Goal: Task Accomplishment & Management: Use online tool/utility

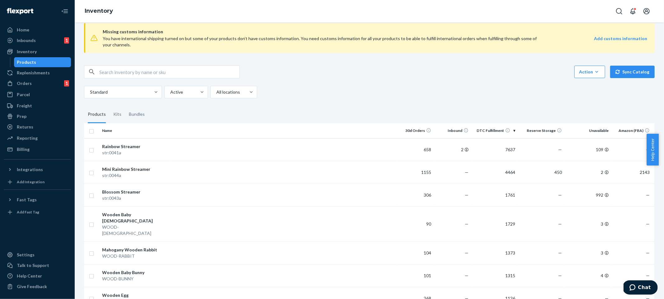
scroll to position [18, 0]
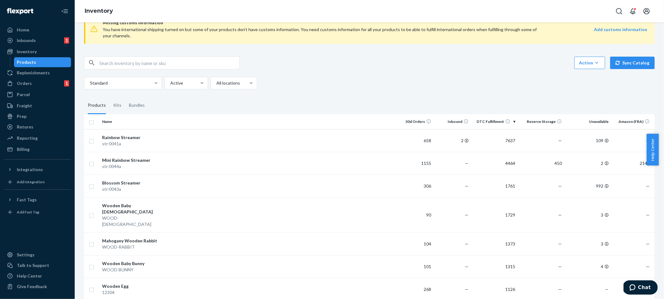
click at [453, 80] on div "Standard Active All locations" at bounding box center [367, 83] width 566 height 12
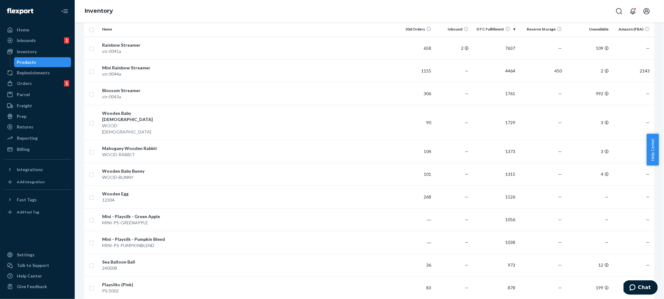
scroll to position [0, 0]
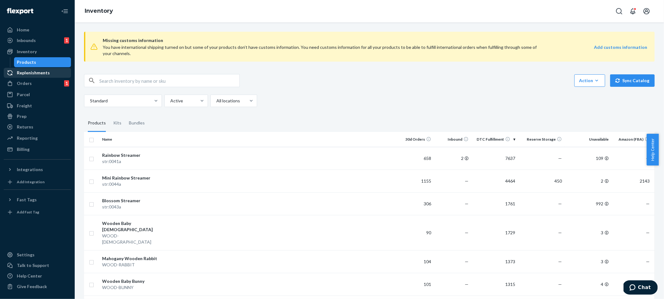
click at [57, 74] on div "Replenishments" at bounding box center [37, 72] width 66 height 9
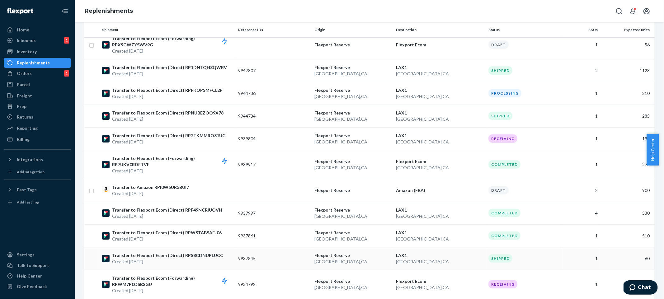
scroll to position [142, 0]
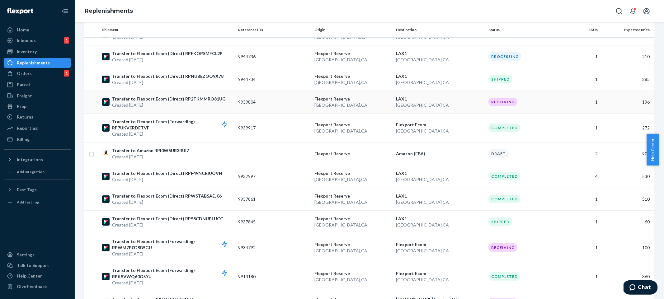
click at [468, 103] on p "[GEOGRAPHIC_DATA] , [GEOGRAPHIC_DATA]" at bounding box center [439, 105] width 87 height 6
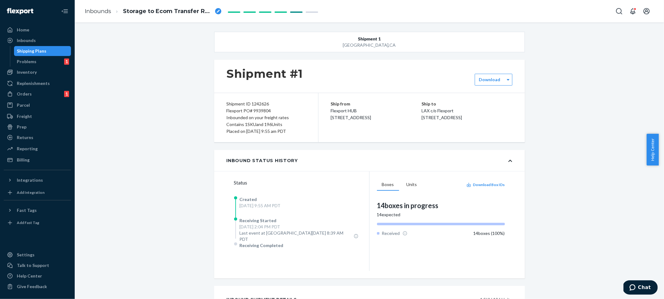
click at [149, 86] on div "Shipment [GEOGRAPHIC_DATA] Shipment #1 Download Shipment ID 1242626 Flexport PO…" at bounding box center [369, 207] width 580 height 350
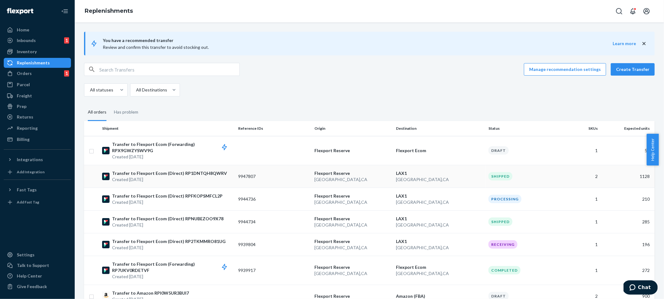
click at [576, 180] on td "2" at bounding box center [581, 176] width 38 height 23
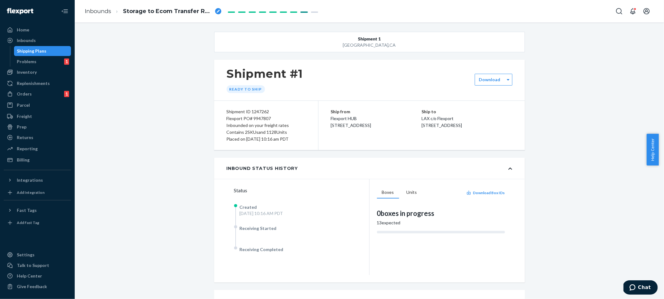
click at [576, 180] on div "Shipment 1 [GEOGRAPHIC_DATA] Shipment #1 Ready to ship Download Shipment ID 124…" at bounding box center [369, 221] width 580 height 379
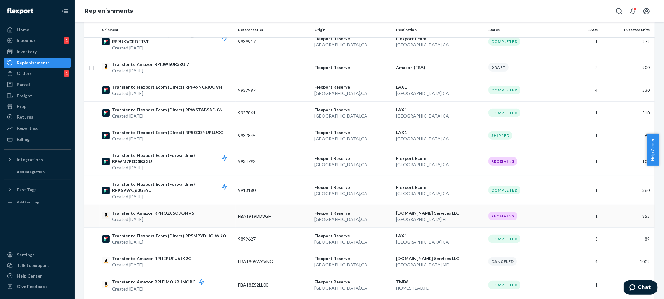
scroll to position [224, 0]
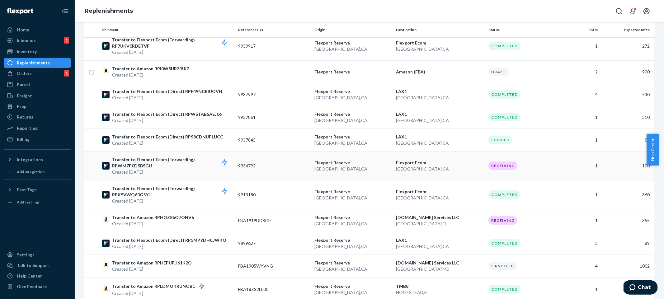
click at [545, 163] on div "Receiving" at bounding box center [523, 165] width 71 height 8
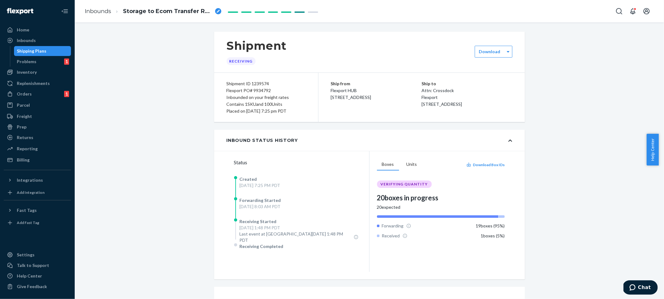
click at [545, 163] on div "Shipment Receiving Download Shipment ID 1239574 Flexport PO# 9934792 Inbounded …" at bounding box center [369, 207] width 580 height 351
drag, startPoint x: 134, startPoint y: 98, endPoint x: 70, endPoint y: 67, distance: 71.5
click at [134, 97] on div "Shipment Receiving Download Shipment ID 1239574 Flexport PO# 9934792 Inbounded …" at bounding box center [369, 207] width 580 height 351
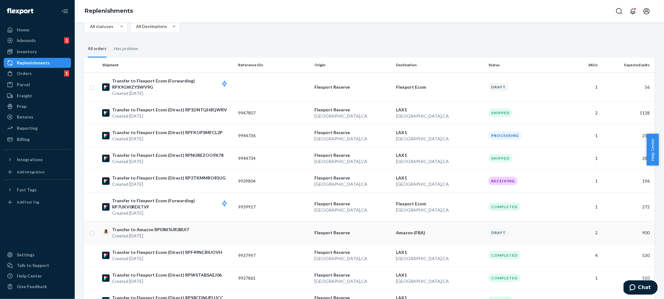
scroll to position [99, 0]
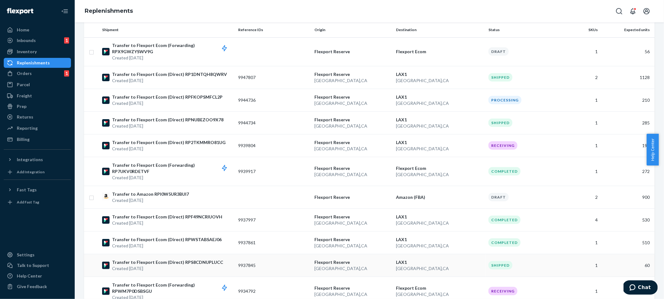
click at [531, 264] on div "Shipped" at bounding box center [523, 265] width 71 height 8
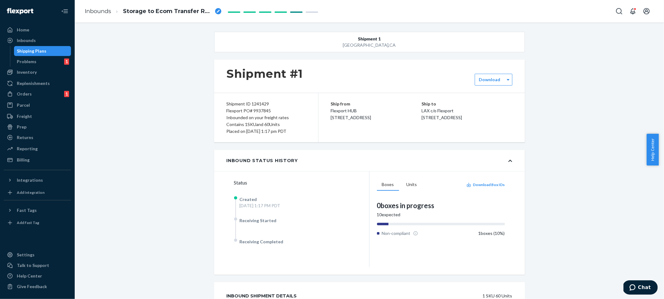
scroll to position [79, 0]
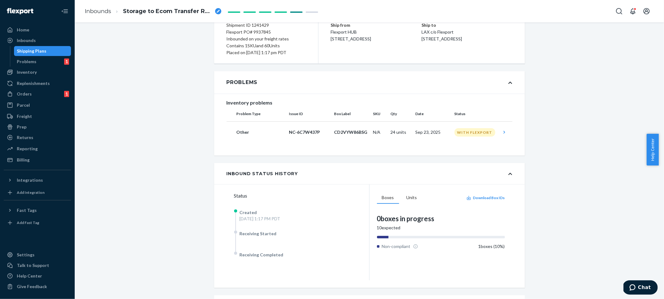
click at [527, 243] on div "Shipment [GEOGRAPHIC_DATA] Shipment #1 Download Shipment ID 1241429 Flexport PO…" at bounding box center [369, 172] width 580 height 438
click at [413, 132] on td "Sep 23, 2025" at bounding box center [432, 132] width 39 height 22
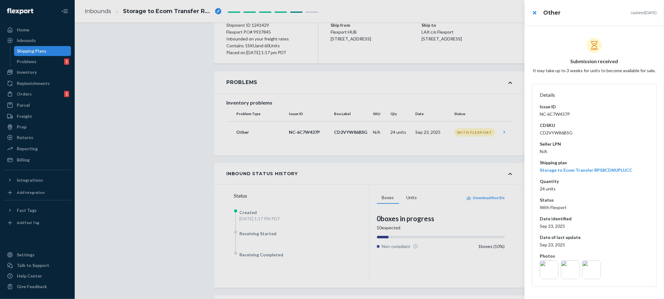
click at [575, 198] on dt "Status" at bounding box center [593, 200] width 109 height 6
click at [555, 269] on img at bounding box center [548, 269] width 19 height 19
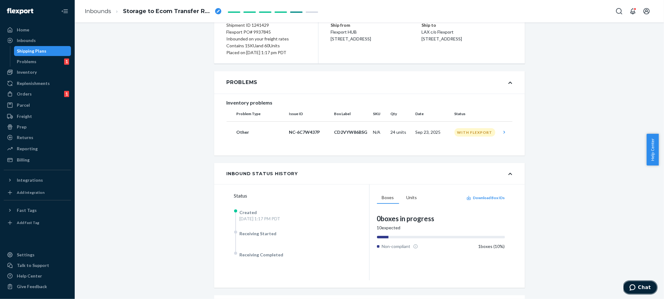
click at [638, 281] on button "Chat" at bounding box center [639, 287] width 35 height 14
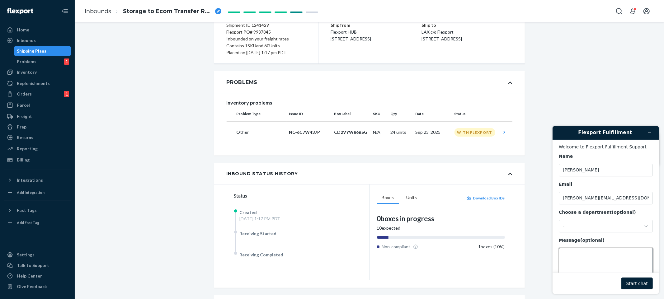
click at [605, 266] on textarea "Message (optional)" at bounding box center [605, 265] width 94 height 35
click at [575, 218] on div "Choose a department (optional) -" at bounding box center [605, 220] width 94 height 23
click at [575, 224] on div "-" at bounding box center [605, 226] width 94 height 12
click at [575, 254] on li "Messaging (Chat Team)" at bounding box center [604, 251] width 92 height 11
click at [575, 254] on textarea "Message (optional)" at bounding box center [605, 265] width 94 height 35
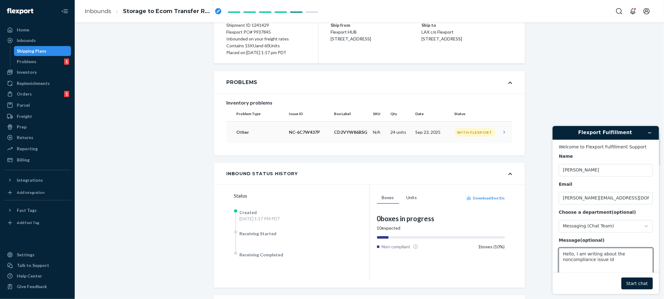
click at [334, 141] on td "CD2VYW86BSG" at bounding box center [351, 132] width 39 height 22
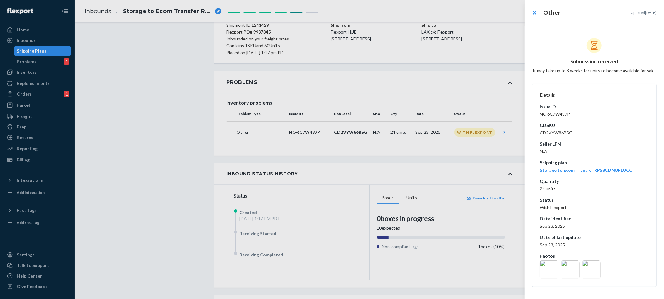
click at [558, 112] on dd "NC-6C7W437P" at bounding box center [593, 114] width 109 height 6
copy dd "NC-6C7W437P"
click at [495, 129] on div at bounding box center [332, 149] width 664 height 299
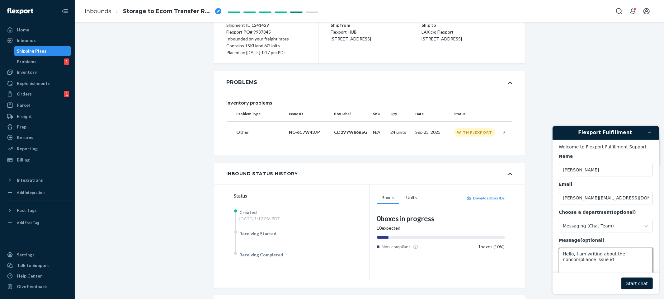
click at [615, 260] on textarea "Hello, I am writing about the noncompliance issue id" at bounding box center [605, 265] width 94 height 35
paste textarea "NC-6C7W437P"
type textarea "Hello, I am writing about the noncompliance issue id NC-6C7W437P"
click at [636, 283] on button "Start chat" at bounding box center [636, 283] width 31 height 12
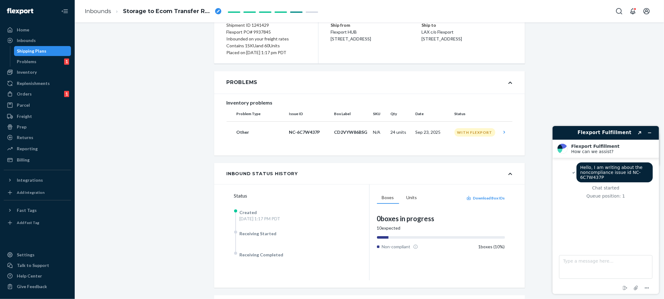
click at [189, 133] on div "Shipment [GEOGRAPHIC_DATA] Shipment #1 Ready to ship Download Shipment ID 12414…" at bounding box center [369, 167] width 580 height 445
click at [60, 70] on div "Inventory" at bounding box center [37, 72] width 66 height 9
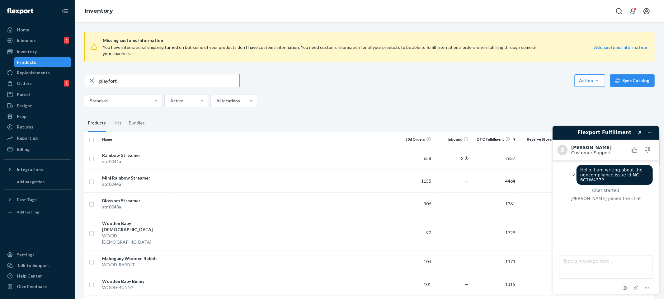
type input "playfort"
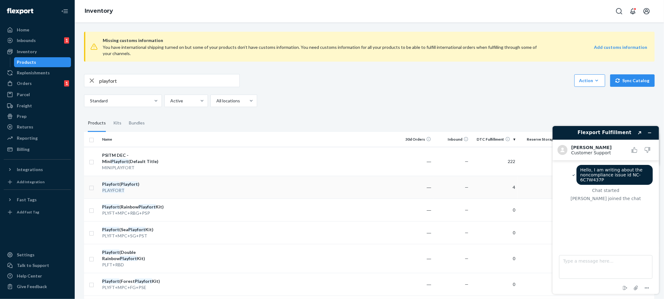
click at [353, 186] on td at bounding box center [283, 187] width 226 height 23
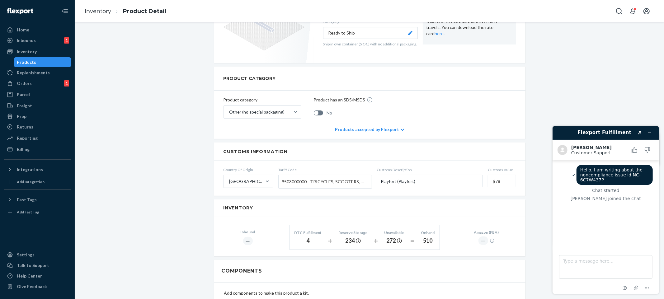
scroll to position [288, 0]
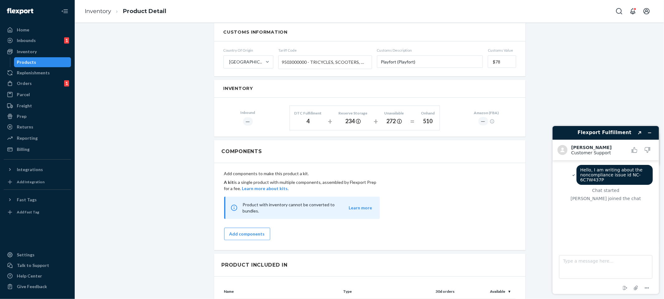
click at [400, 198] on div "Add components to make this product a kit. A kit is a single product with multi…" at bounding box center [369, 205] width 291 height 77
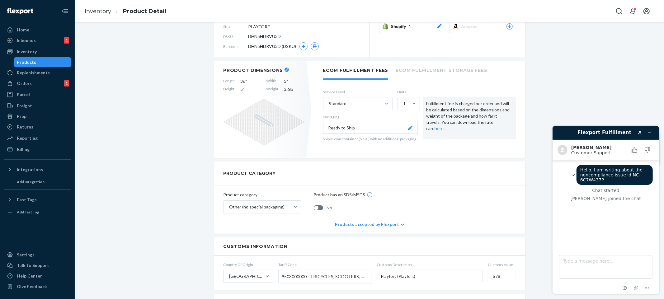
scroll to position [0, 0]
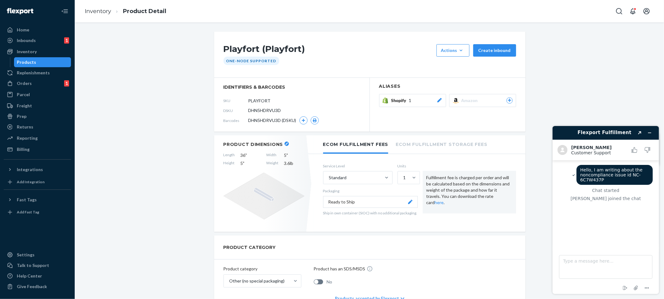
click at [282, 111] on div "DSKU DHN5HDRVU3D" at bounding box center [291, 110] width 137 height 10
click at [315, 103] on div "SKU PLAYFORT" at bounding box center [291, 101] width 137 height 10
click at [597, 263] on textarea "Type a message here..." at bounding box center [604, 267] width 93 height 24
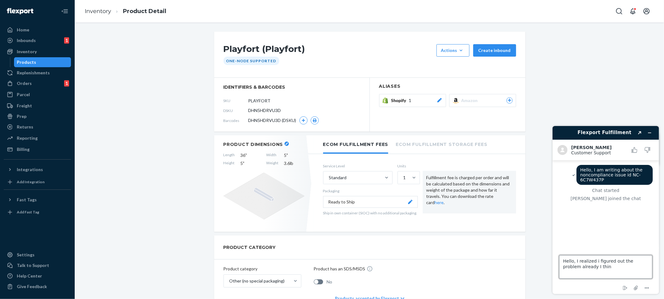
type textarea "Hello, I realized i figured out the problem already I think"
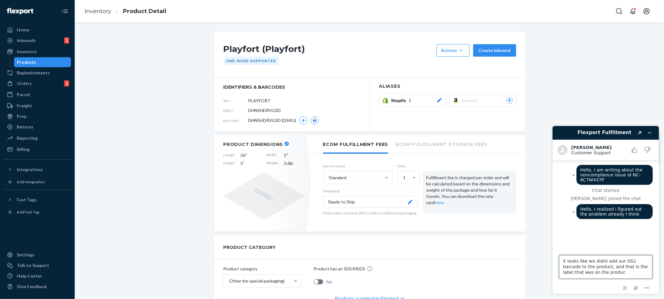
type textarea "it looks like we didnt add our GS1 barcode to the product, and that is the labe…"
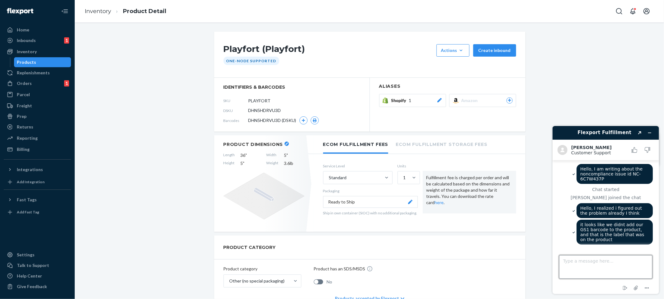
scroll to position [54, 0]
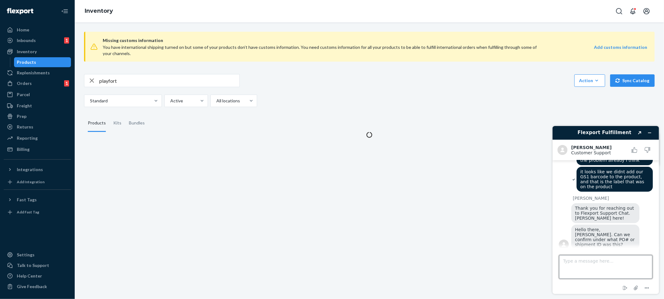
click at [602, 265] on textarea "Type a message here..." at bounding box center [604, 267] width 93 height 24
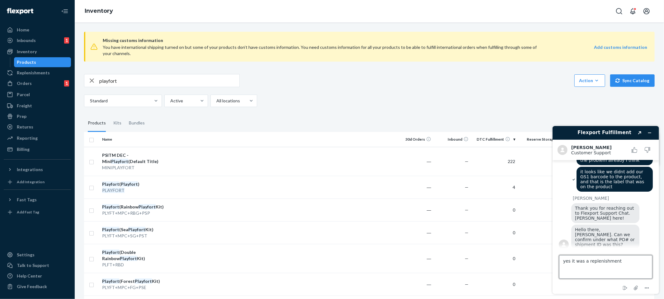
type textarea "yes it was a replenishment'"
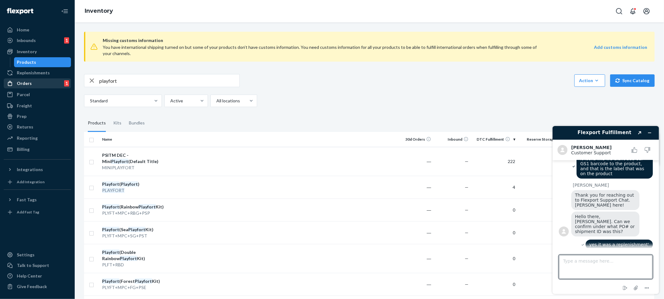
click at [58, 79] on div "Orders 1" at bounding box center [37, 83] width 66 height 9
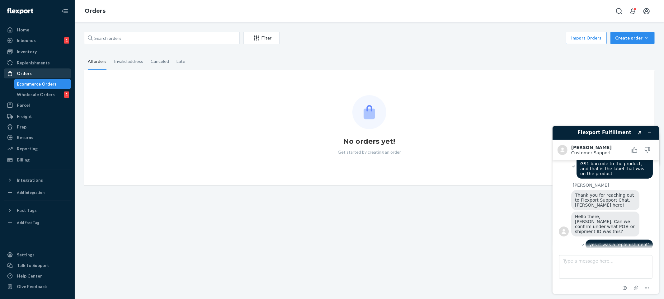
click at [54, 70] on div "Orders" at bounding box center [37, 73] width 66 height 9
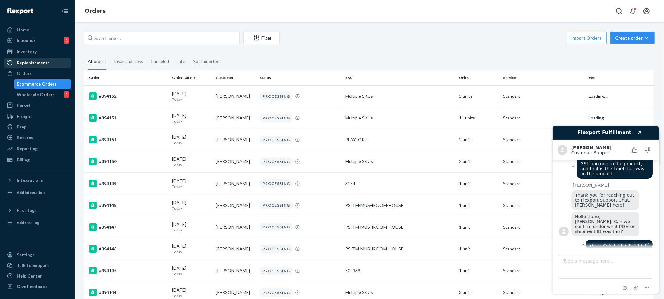
click at [55, 62] on div "Replenishments" at bounding box center [37, 62] width 66 height 9
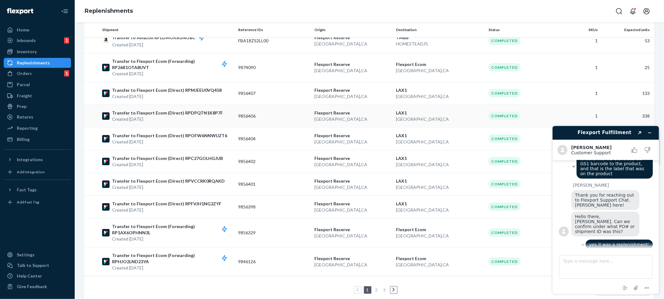
scroll to position [291, 0]
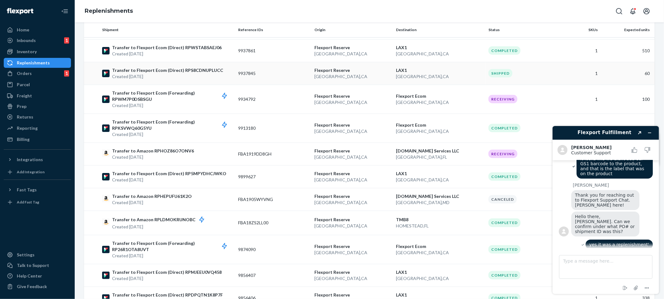
click at [521, 83] on td "Shipped" at bounding box center [524, 73] width 76 height 23
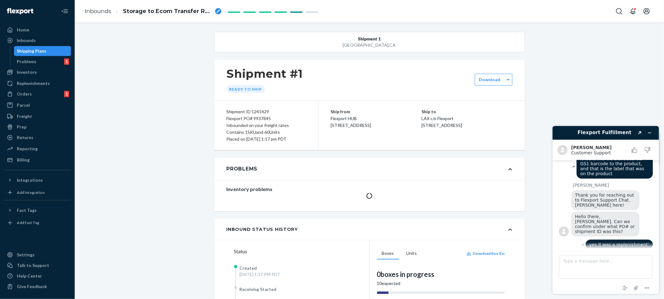
click at [268, 109] on div "Shipment ID 1241429" at bounding box center [265, 111] width 79 height 7
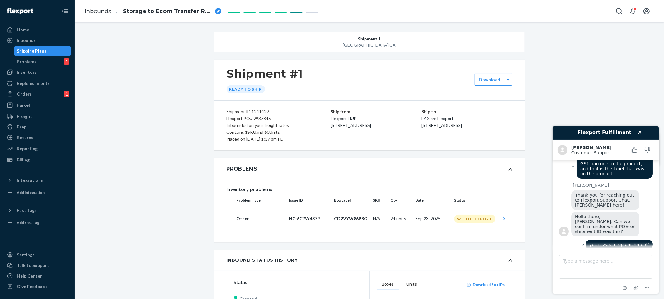
click at [264, 117] on div "Flexport PO# 9937845" at bounding box center [265, 118] width 79 height 7
copy div "9937845"
click at [624, 268] on textarea "Type a message here..." at bounding box center [604, 267] width 93 height 24
paste textarea "9937845"
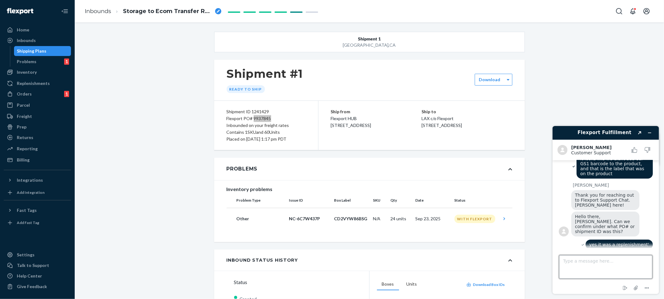
type textarea "9937845"
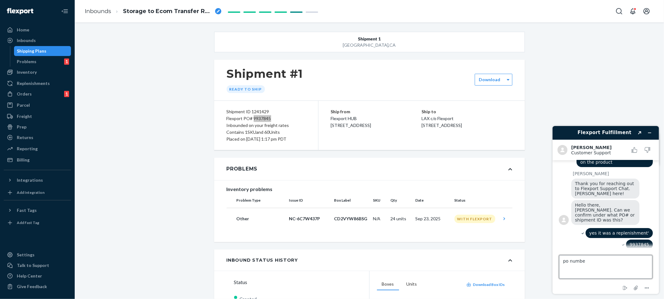
type textarea "po number"
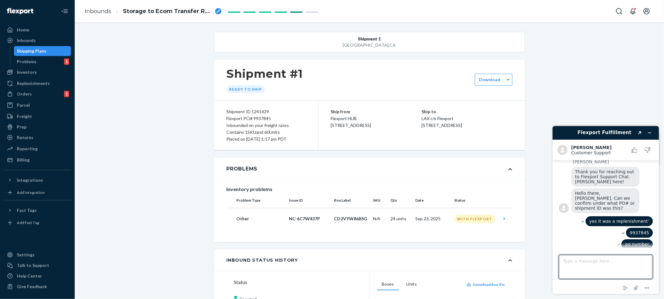
click at [180, 108] on div "Shipment [GEOGRAPHIC_DATA] Shipment #1 Ready to ship Download Shipment ID 12414…" at bounding box center [369, 254] width 580 height 445
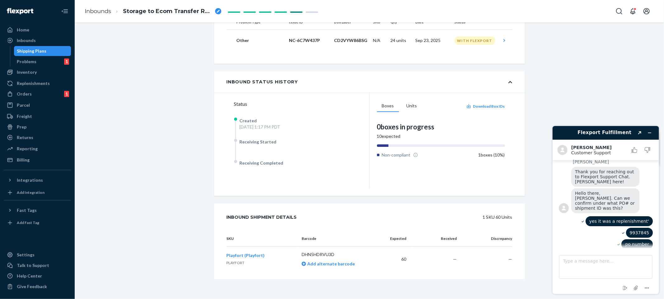
click at [254, 255] on span "Playfort (Playfort)" at bounding box center [245, 255] width 38 height 5
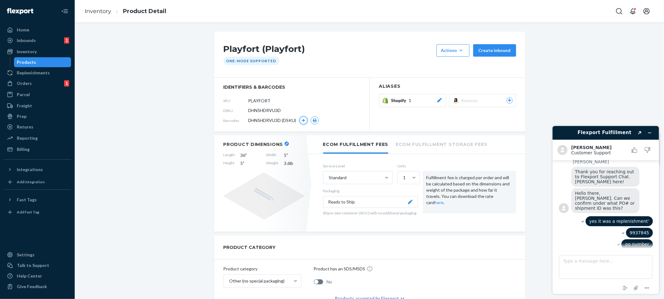
click at [305, 121] on button "button" at bounding box center [303, 120] width 8 height 8
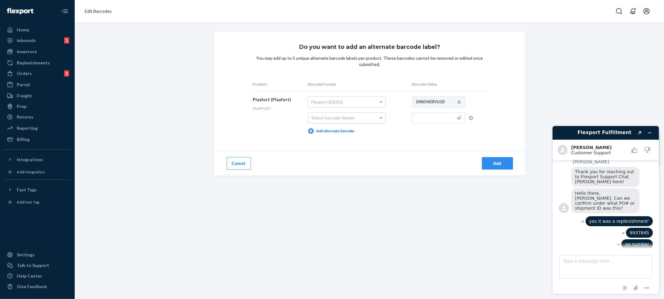
click at [340, 111] on td "Flexport (DSKU) Select barcode format Add alternate barcode" at bounding box center [358, 114] width 104 height 47
click at [340, 114] on div "Select barcode format" at bounding box center [346, 118] width 77 height 11
click at [438, 117] on input "text" at bounding box center [438, 117] width 53 height 11
paste input "00813519016840"
type input "00813519016840"
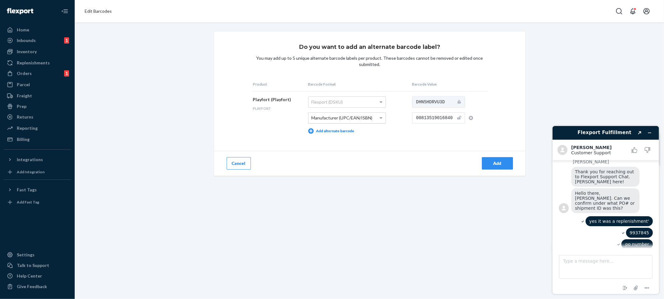
click at [419, 172] on div "Add" at bounding box center [448, 163] width 156 height 25
click at [501, 166] on button "Add" at bounding box center [497, 163] width 31 height 12
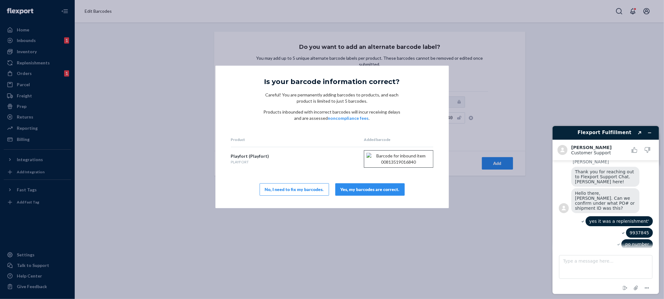
click at [373, 193] on div "Yes, my barcodes are correct." at bounding box center [369, 189] width 59 height 6
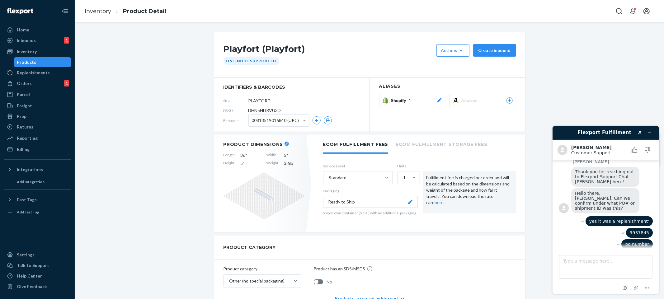
click at [405, 64] on div "One-Node Supported" at bounding box center [369, 61] width 296 height 8
click at [260, 46] on h1 "Playfort (Playfort)" at bounding box center [328, 50] width 210 height 12
click at [341, 41] on div "Playfort (Playfort) Actions Add components Hide Request removal Create inbound …" at bounding box center [369, 55] width 311 height 46
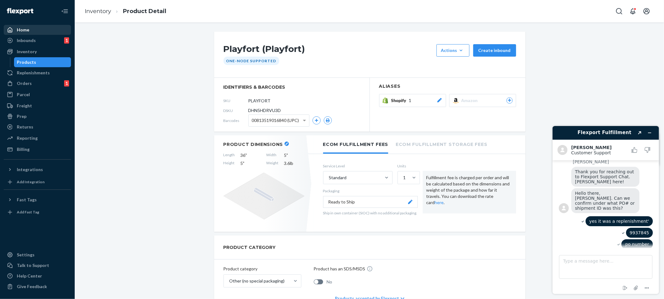
click at [54, 28] on div "Home" at bounding box center [37, 30] width 66 height 9
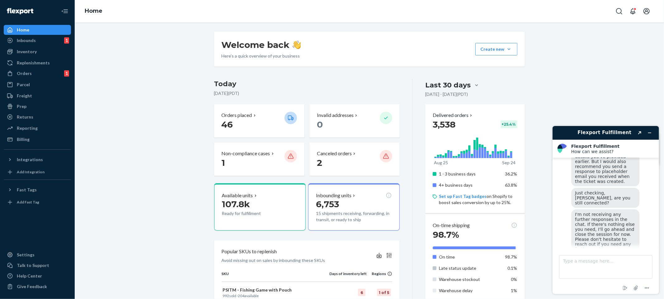
scroll to position [244, 0]
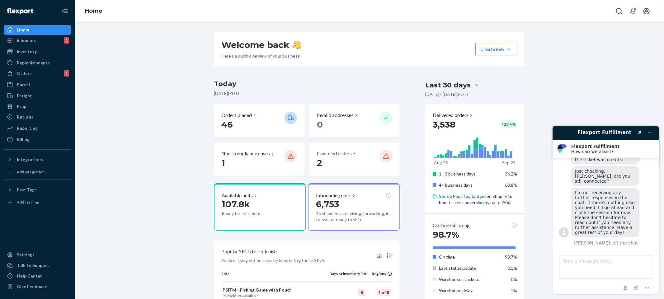
click at [605, 248] on button "Rate this chat" at bounding box center [605, 254] width 40 height 12
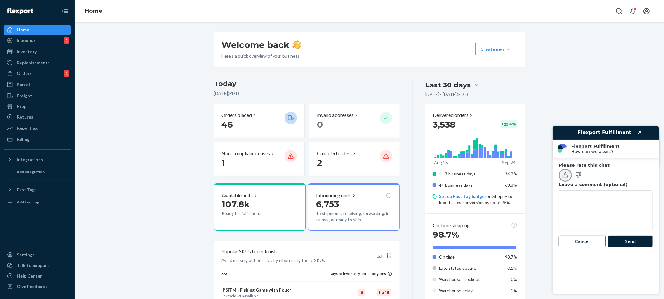
click at [565, 176] on icon "Rate this chat as good" at bounding box center [565, 175] width 6 height 6
click at [638, 239] on button "Send" at bounding box center [629, 241] width 45 height 12
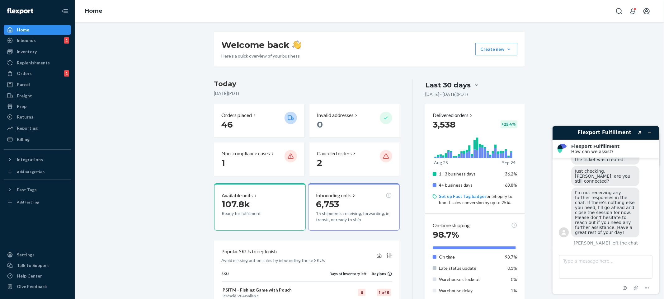
scroll to position [228, 0]
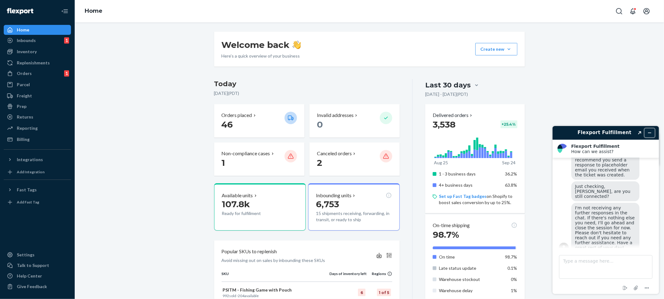
click at [647, 134] on icon "Minimize widget" at bounding box center [649, 132] width 4 height 4
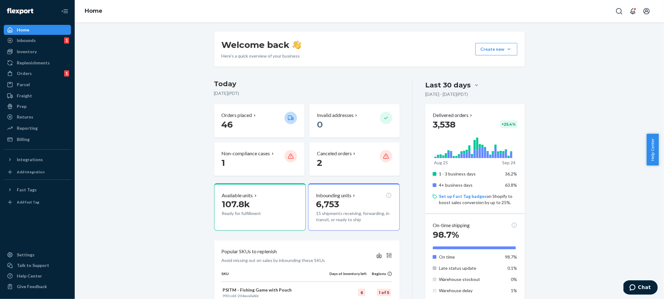
drag, startPoint x: 149, startPoint y: 104, endPoint x: 142, endPoint y: 88, distance: 17.2
click at [149, 103] on div "Welcome back Here’s a quick overview of your business Create new Create new inb…" at bounding box center [369, 295] width 580 height 527
